Goal: Task Accomplishment & Management: Manage account settings

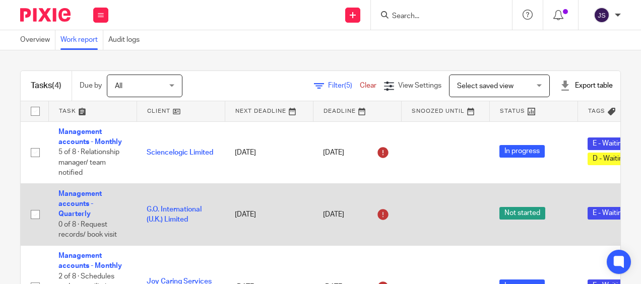
scroll to position [0, 25]
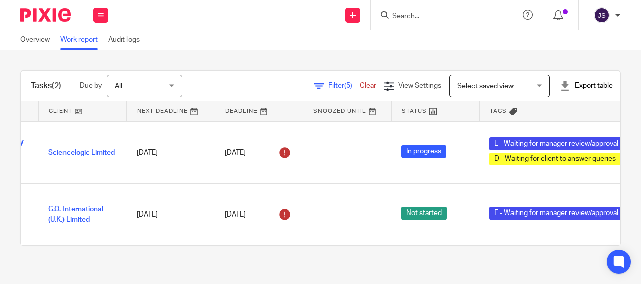
scroll to position [0, 88]
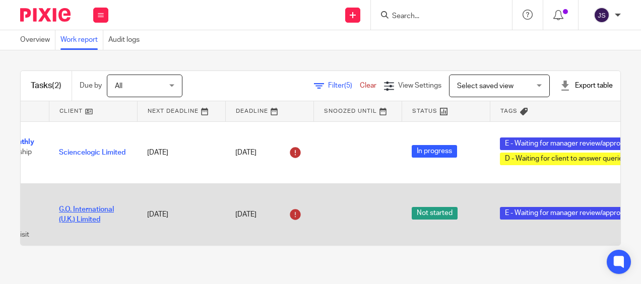
click at [96, 209] on link "G.O. International (U.K.) Limited" at bounding box center [86, 214] width 55 height 17
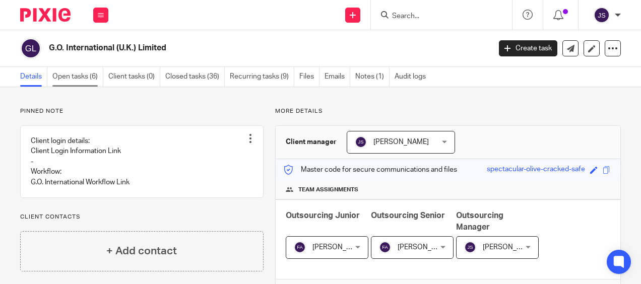
click at [81, 77] on link "Open tasks (6)" at bounding box center [77, 77] width 51 height 20
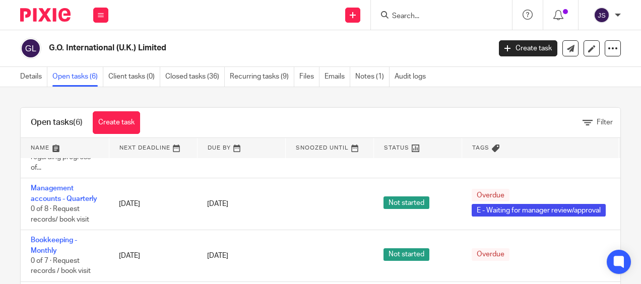
scroll to position [178, 0]
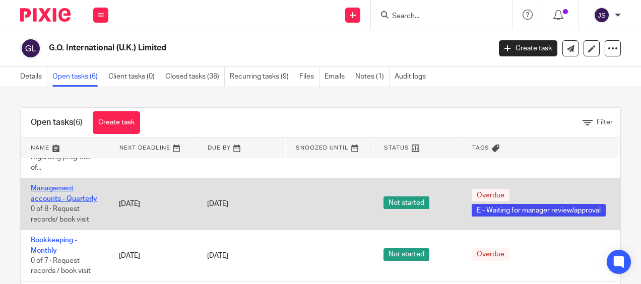
click at [48, 185] on link "Management accounts - Quarterly" at bounding box center [64, 193] width 67 height 17
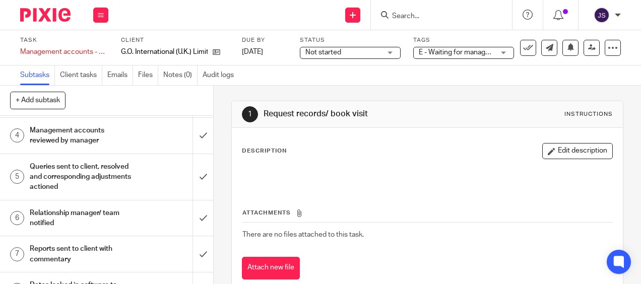
scroll to position [107, 0]
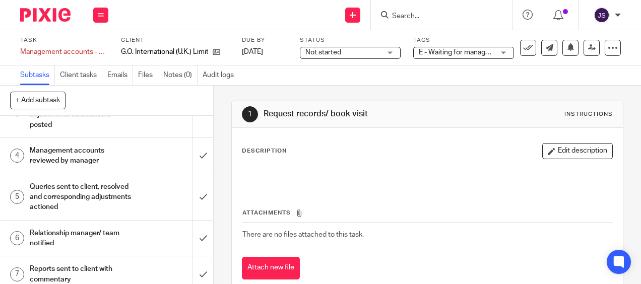
click at [113, 147] on h1 "Management accounts reviewed by manager" at bounding box center [81, 156] width 102 height 26
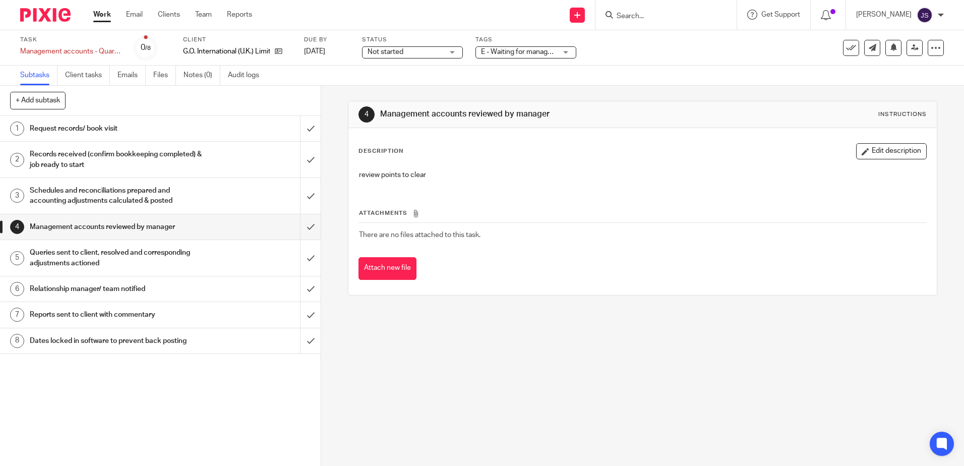
click at [641, 25] on div at bounding box center [665, 15] width 141 height 30
click at [641, 19] on input "Search" at bounding box center [660, 16] width 91 height 9
type input "wilson"
click at [641, 39] on link at bounding box center [685, 39] width 145 height 15
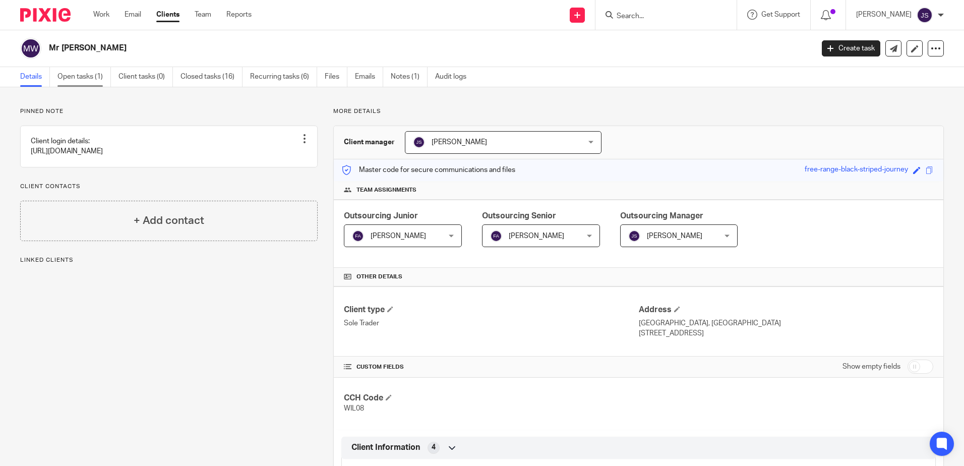
click at [70, 74] on link "Open tasks (1)" at bounding box center [83, 77] width 53 height 20
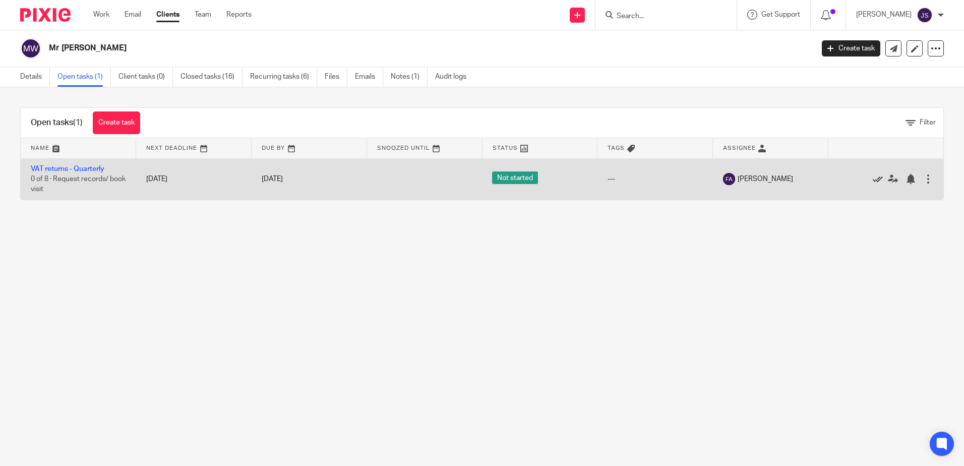
click at [872, 179] on icon at bounding box center [877, 179] width 10 height 10
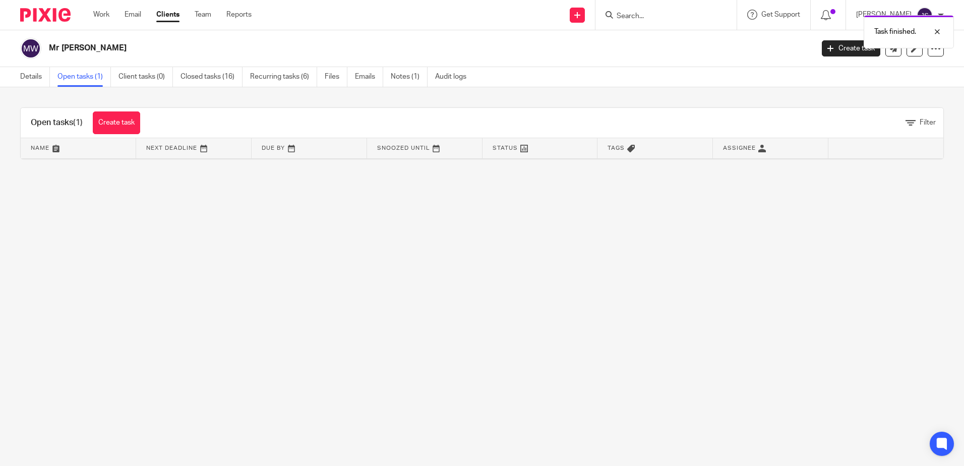
click at [825, 272] on main "Mr R A D Wilson Create task Update from Companies House Export data Merge Archi…" at bounding box center [482, 233] width 964 height 466
click at [520, 298] on main "Mr R A D Wilson Create task Update from Companies House Export data Merge Archi…" at bounding box center [482, 233] width 964 height 466
click at [206, 15] on link "Team" at bounding box center [203, 15] width 17 height 10
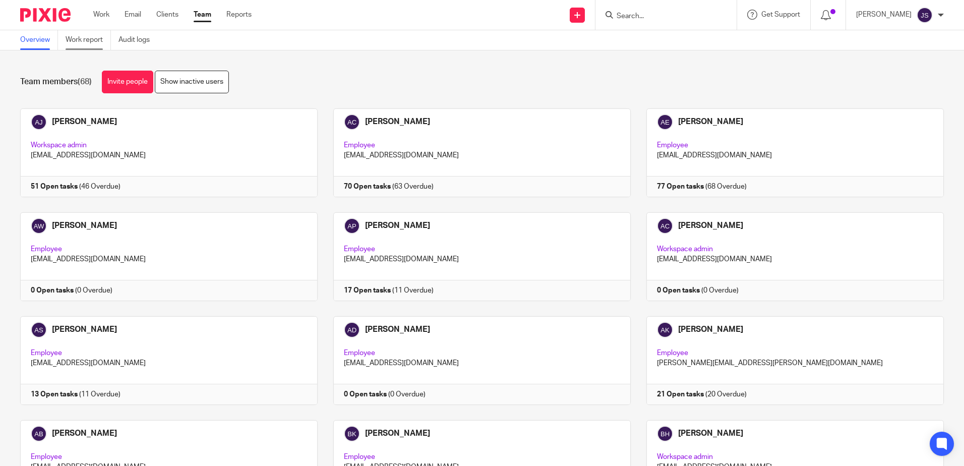
click at [110, 36] on link "Work report" at bounding box center [88, 40] width 45 height 20
click at [97, 36] on link "Work report" at bounding box center [88, 40] width 45 height 20
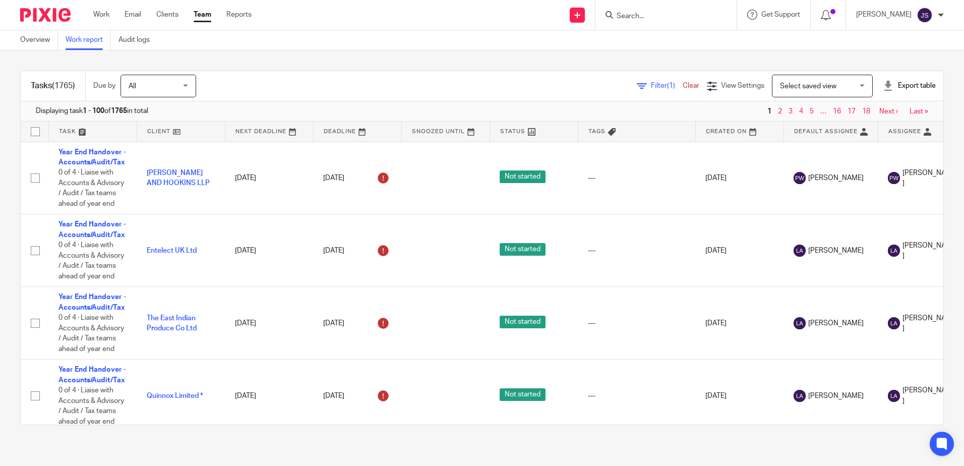
click at [651, 85] on span "Filter (1)" at bounding box center [667, 85] width 32 height 7
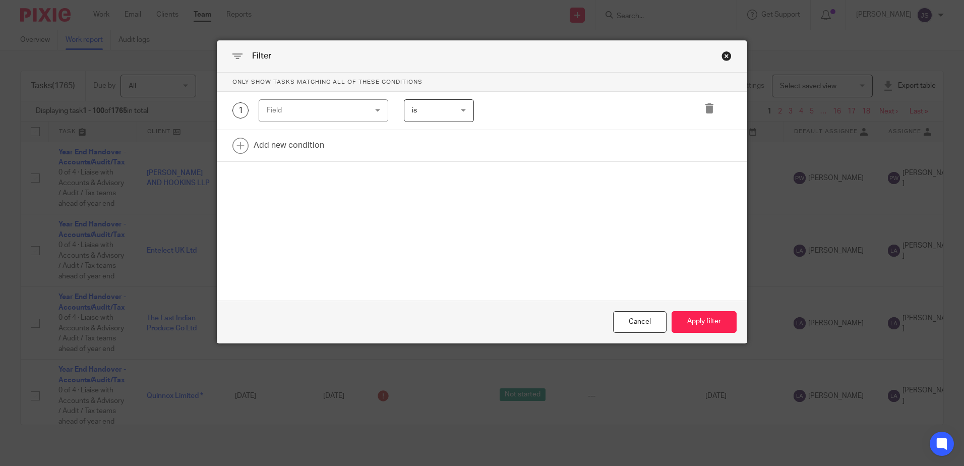
click at [347, 110] on div "Field" at bounding box center [315, 110] width 97 height 21
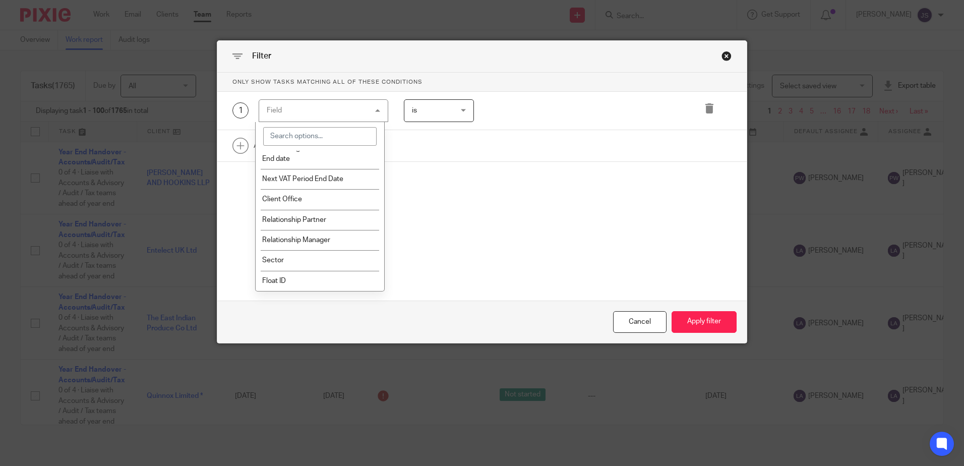
scroll to position [1195, 0]
click at [322, 194] on li "Client Office" at bounding box center [320, 199] width 129 height 20
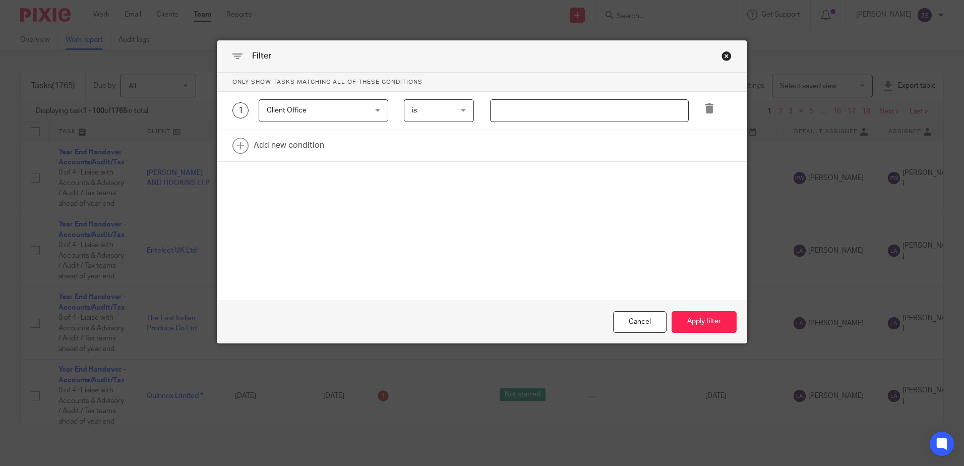
click at [519, 109] on input "text" at bounding box center [589, 110] width 199 height 23
type input "Stevenage"
click at [312, 143] on link at bounding box center [481, 145] width 529 height 31
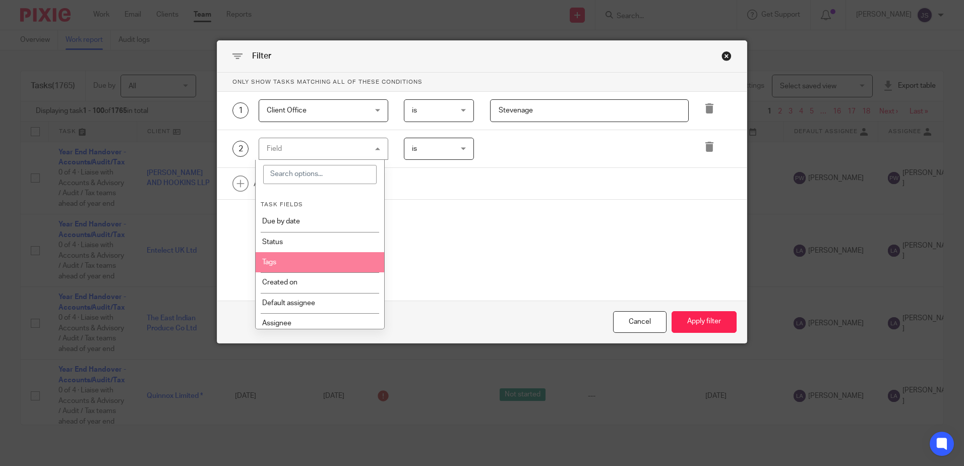
click at [329, 261] on li "Tags" at bounding box center [320, 262] width 129 height 20
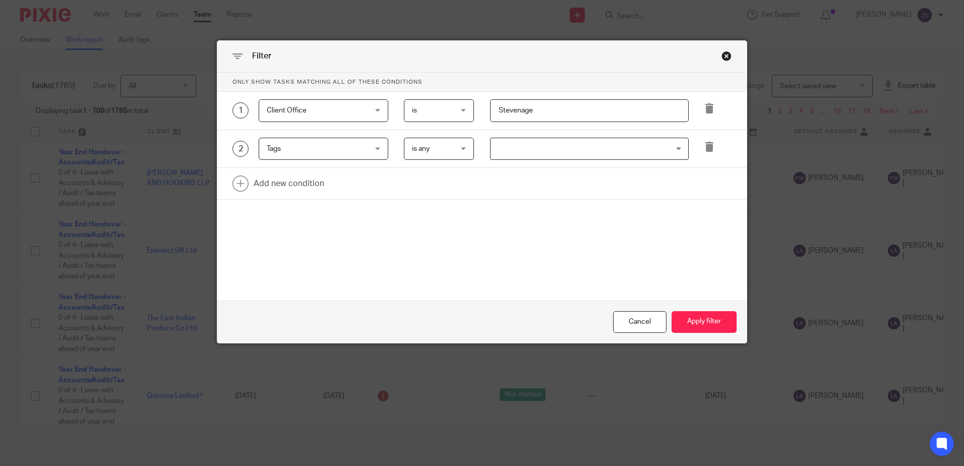
click at [498, 148] on input "Search for option" at bounding box center [586, 149] width 191 height 18
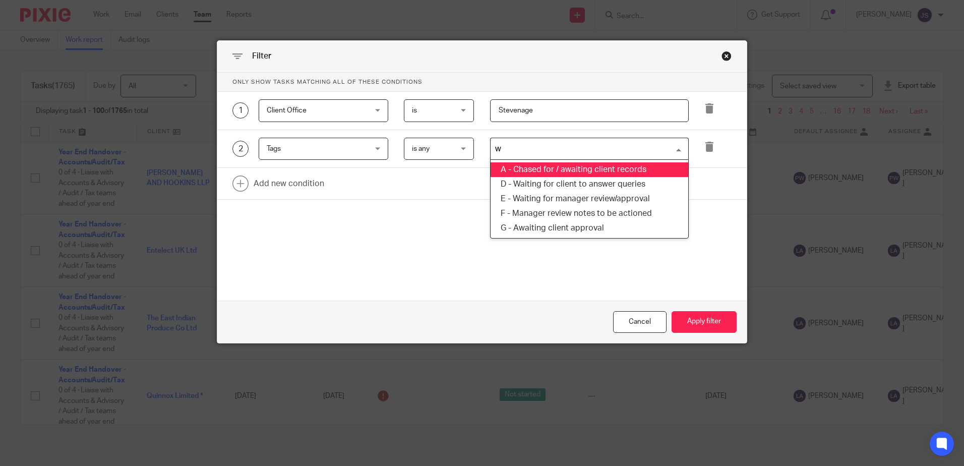
type input "wa"
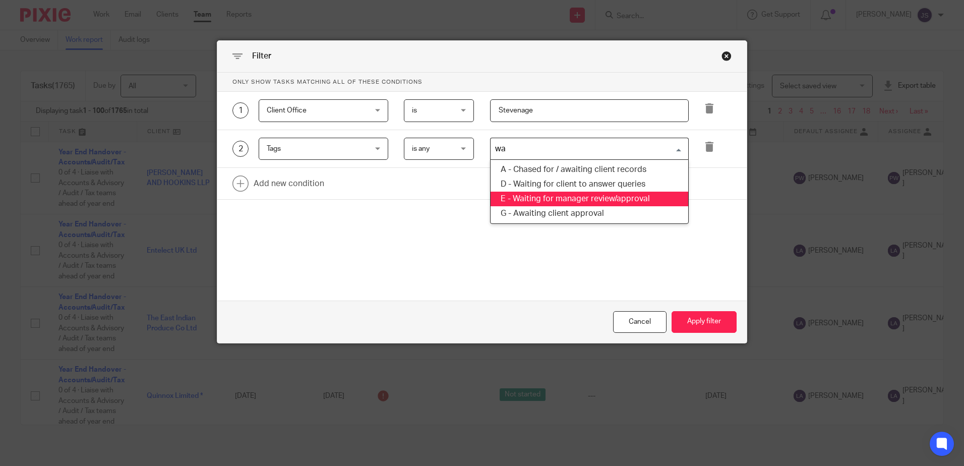
click at [639, 197] on li "E - Waiting for manager review/approval" at bounding box center [589, 199] width 198 height 15
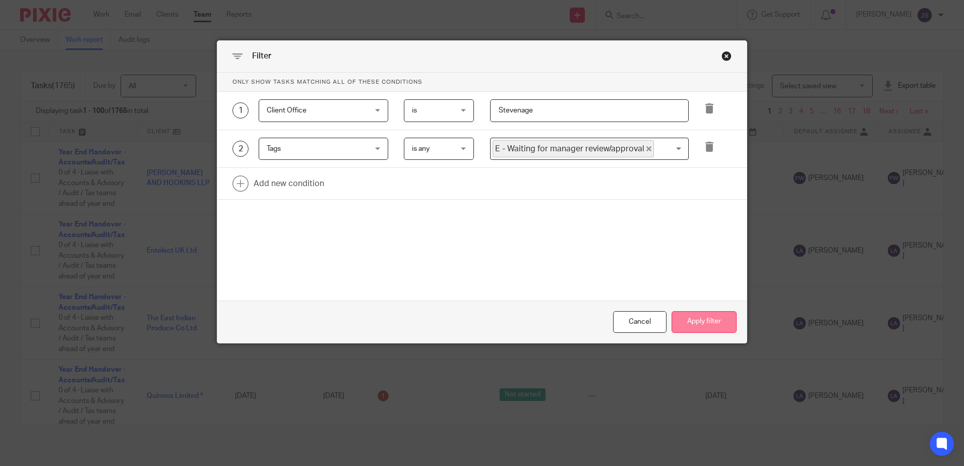
click at [692, 320] on button "Apply filter" at bounding box center [703, 322] width 65 height 22
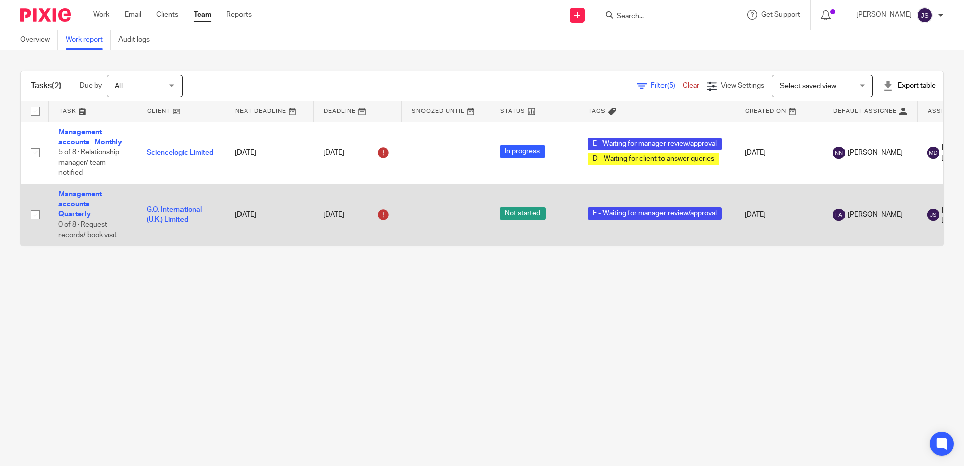
click at [83, 193] on link "Management accounts - Quarterly" at bounding box center [79, 205] width 43 height 28
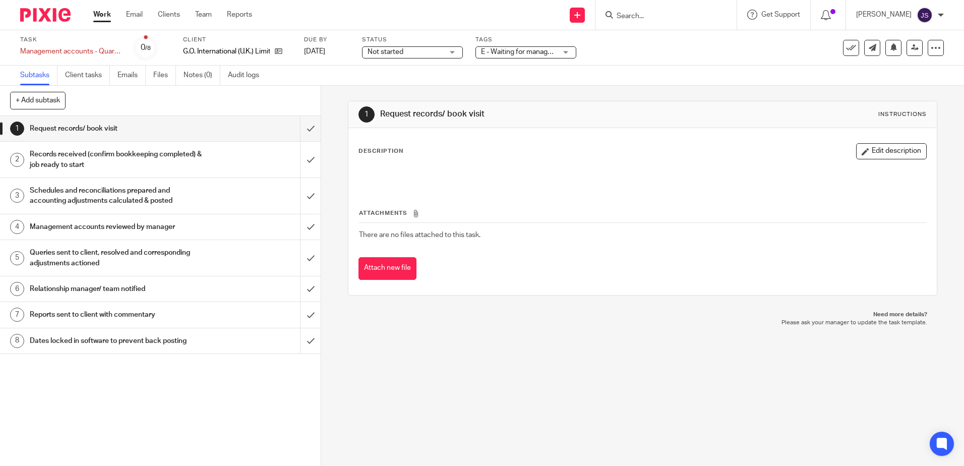
click at [524, 52] on span "E - Waiting for manager review/approval" at bounding box center [543, 51] width 124 height 7
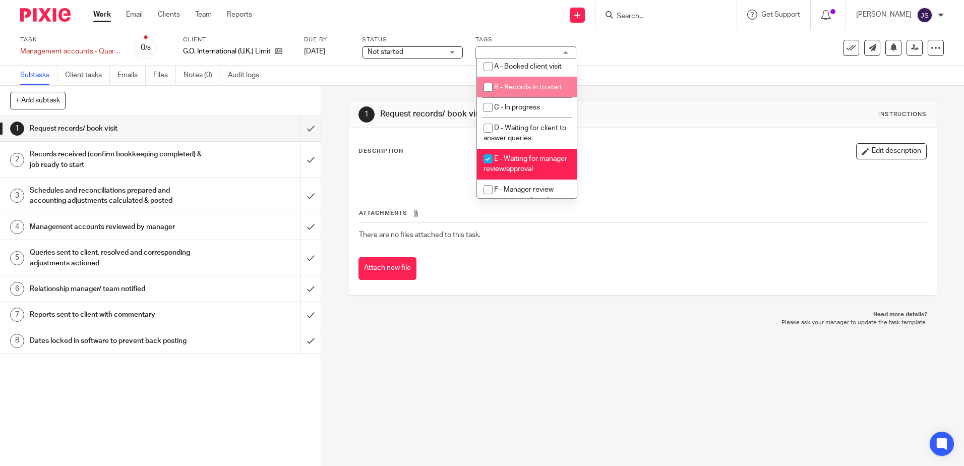
scroll to position [50, 0]
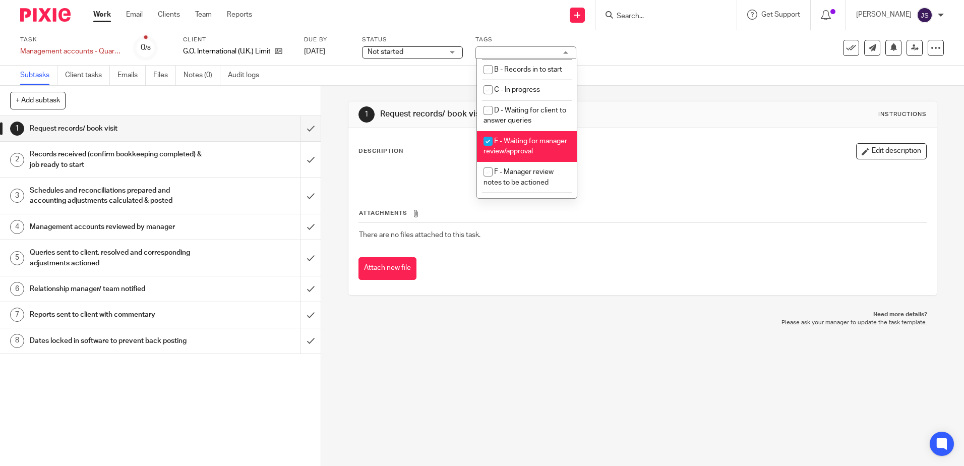
click at [541, 140] on li "E - Waiting for manager review/approval" at bounding box center [527, 146] width 100 height 31
checkbox input "false"
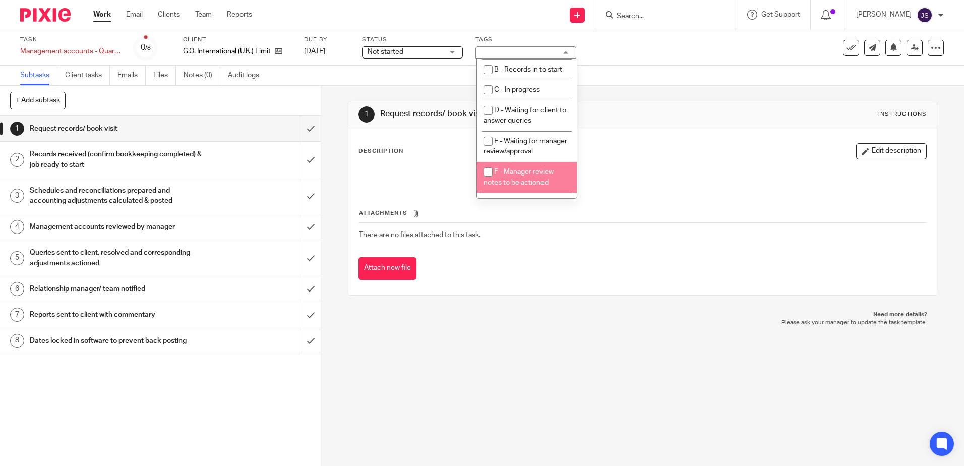
click at [541, 186] on span "F - Manager review notes to be actioned" at bounding box center [518, 177] width 70 height 18
checkbox input "true"
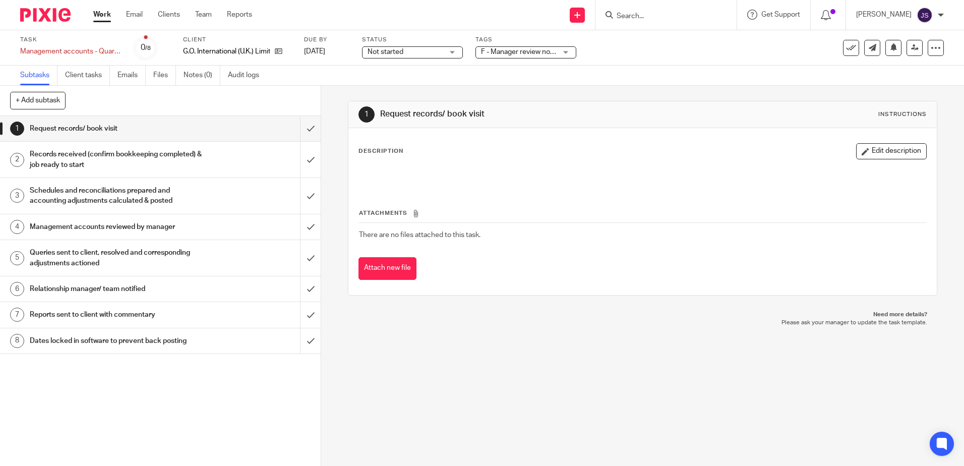
click at [227, 225] on div "Management accounts reviewed by manager" at bounding box center [160, 226] width 261 height 15
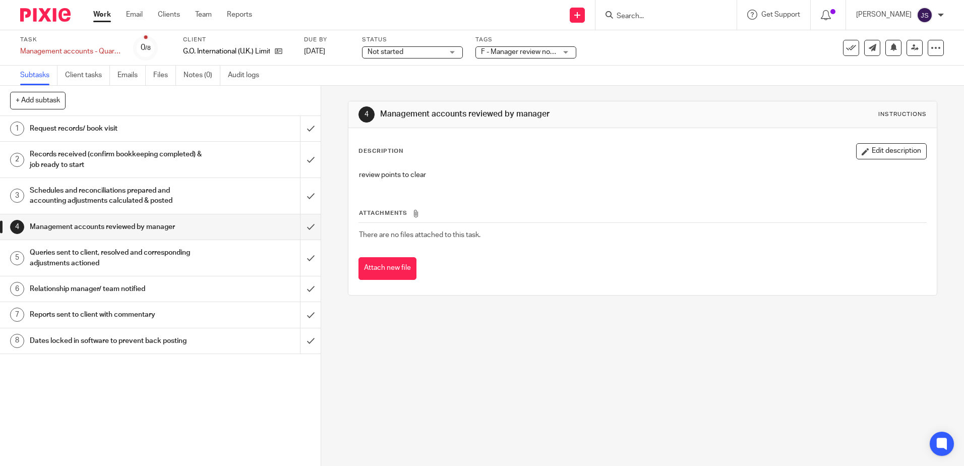
click at [862, 150] on button "Edit description" at bounding box center [891, 151] width 71 height 16
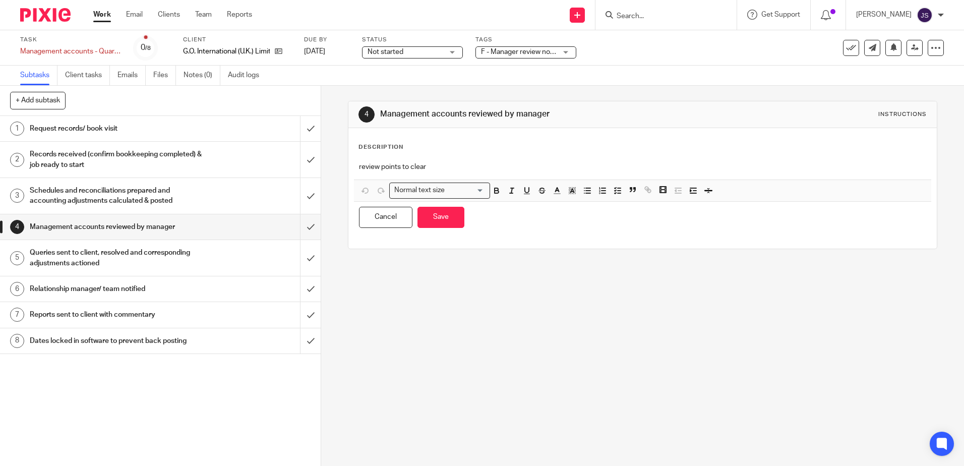
click at [457, 168] on p "review points to clear" at bounding box center [642, 167] width 567 height 10
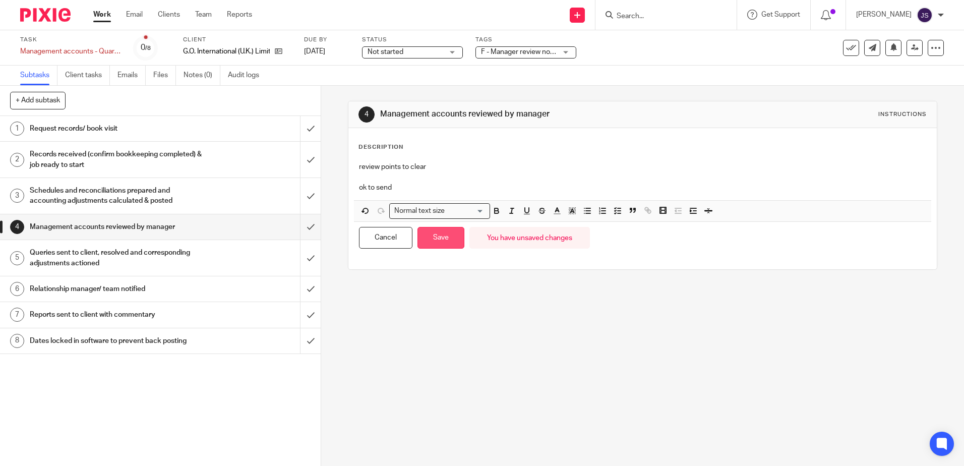
click at [438, 232] on button "Save" at bounding box center [440, 238] width 47 height 22
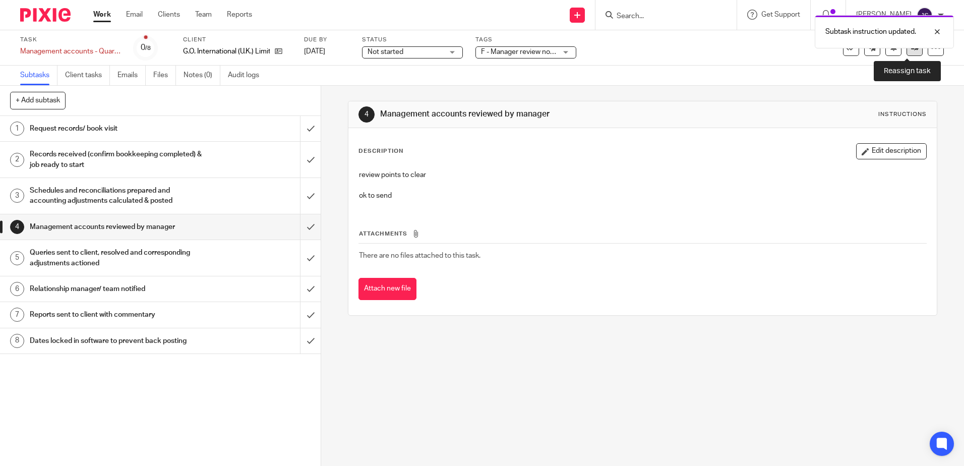
click at [906, 52] on link at bounding box center [914, 48] width 16 height 16
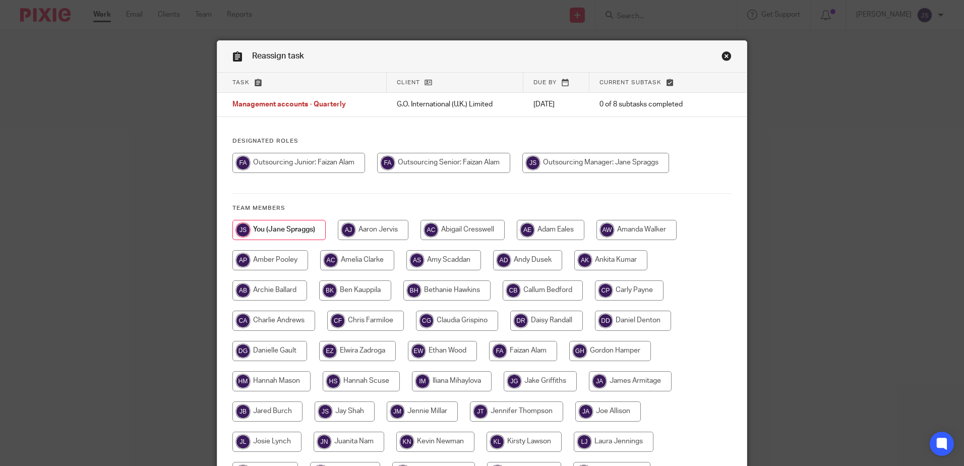
click at [493, 164] on input "radio" at bounding box center [443, 163] width 133 height 20
radio input "true"
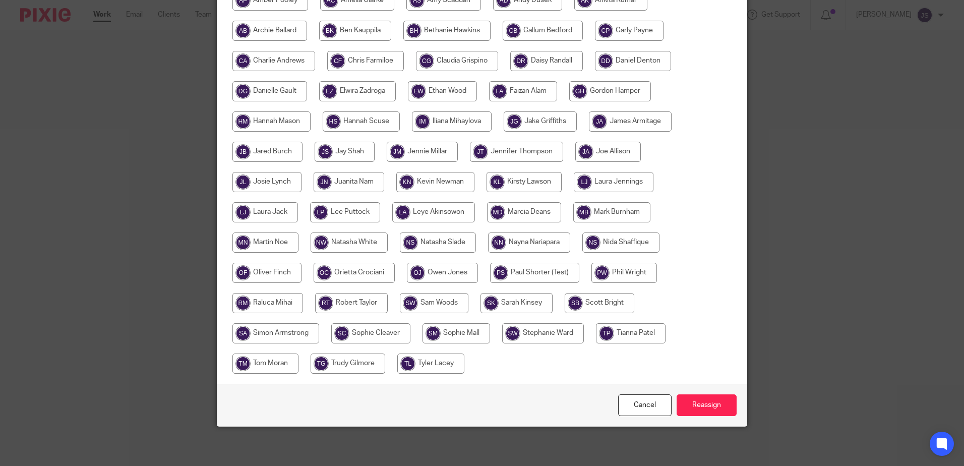
scroll to position [261, 0]
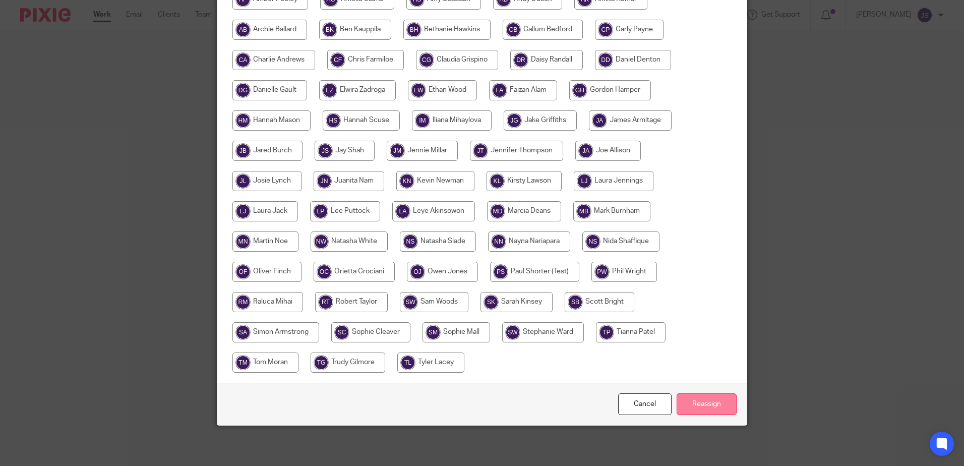
click at [716, 401] on input "Reassign" at bounding box center [706, 404] width 60 height 22
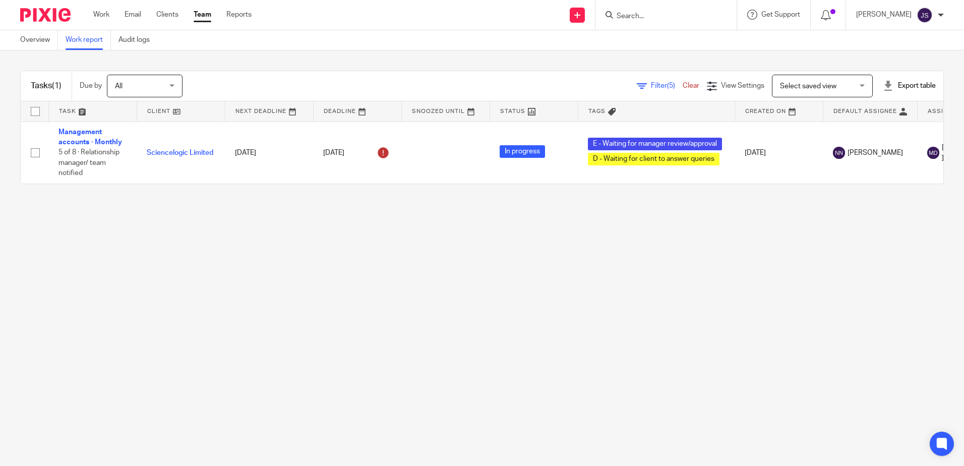
click at [246, 304] on main "Overview Work report Audit logs Tasks (1) Due by All All Today Tomorrow This we…" at bounding box center [482, 233] width 964 height 466
click at [265, 283] on main "Overview Work report Audit logs Tasks (1) Due by All All Today Tomorrow This we…" at bounding box center [482, 233] width 964 height 466
click at [545, 390] on main "Overview Work report Audit logs Tasks (1) Due by All All Today Tomorrow This we…" at bounding box center [482, 233] width 964 height 466
